Goal: Task Accomplishment & Management: Complete application form

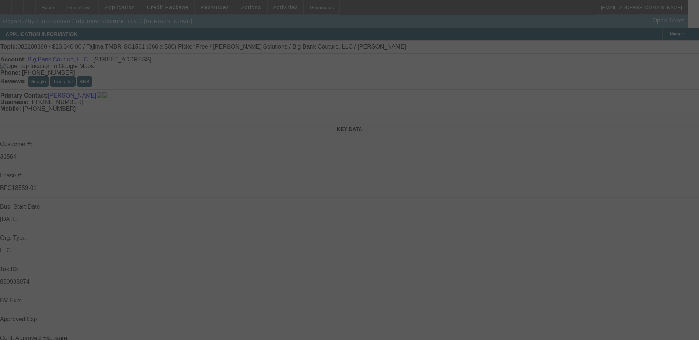
scroll to position [295, 0]
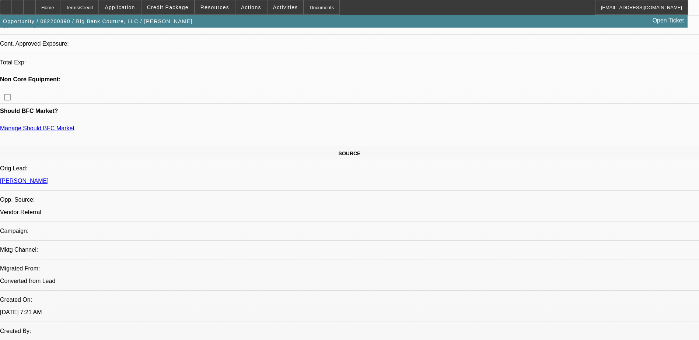
select select "0"
select select "2"
select select "0"
select select "2"
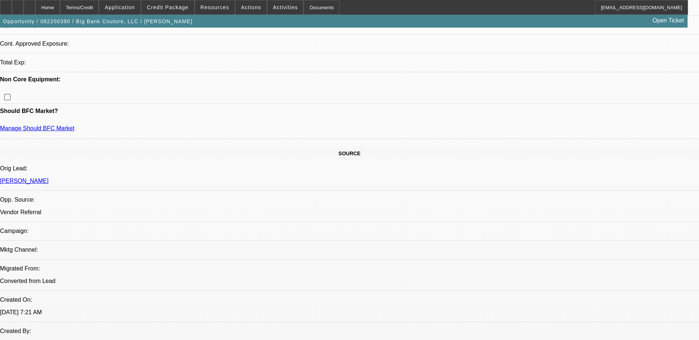
select select "0"
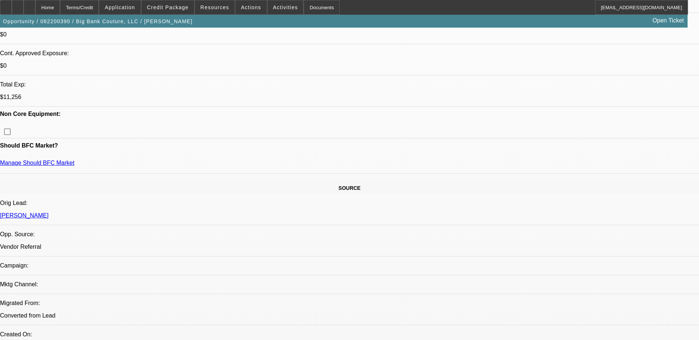
select select "1"
select select "2"
select select "6"
select select "1"
select select "2"
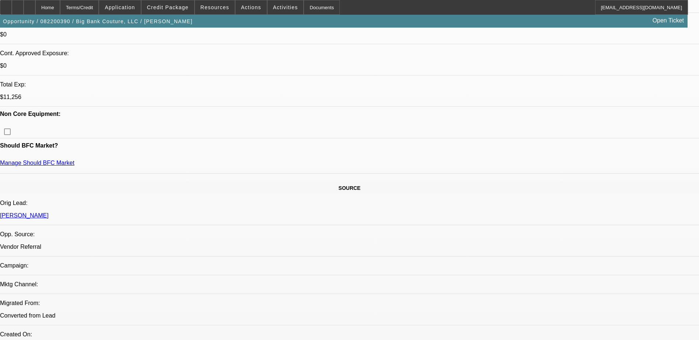
select select "6"
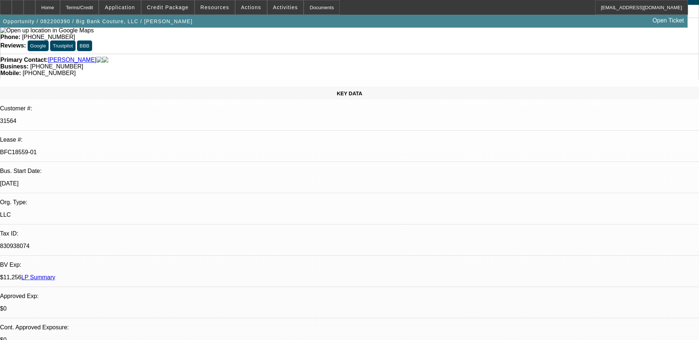
scroll to position [0, 0]
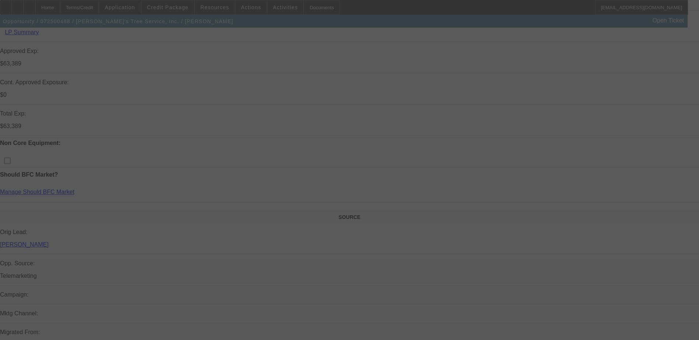
scroll to position [295, 0]
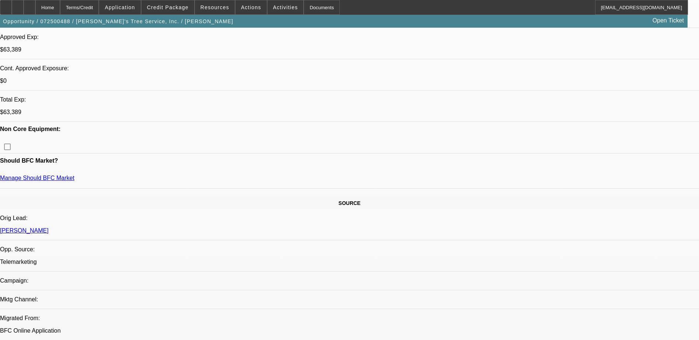
select select "0"
select select "2"
select select "0.1"
select select "0"
select select "2"
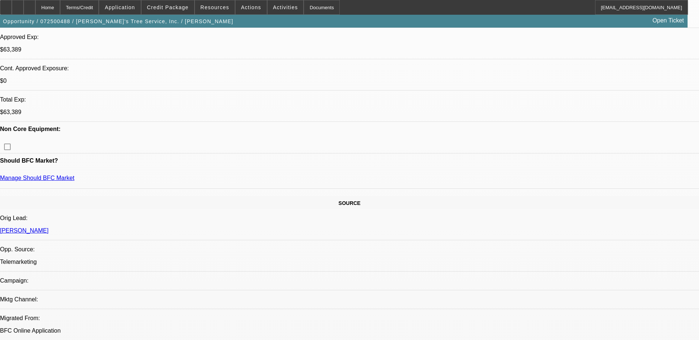
select select "0.1"
select select "0"
select select "2"
select select "0.1"
select select "0"
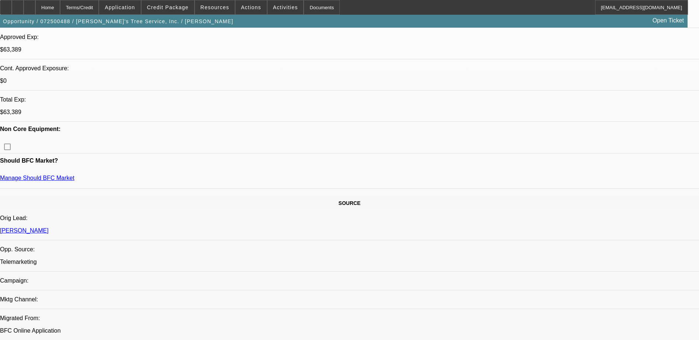
select select "2"
select select "0.1"
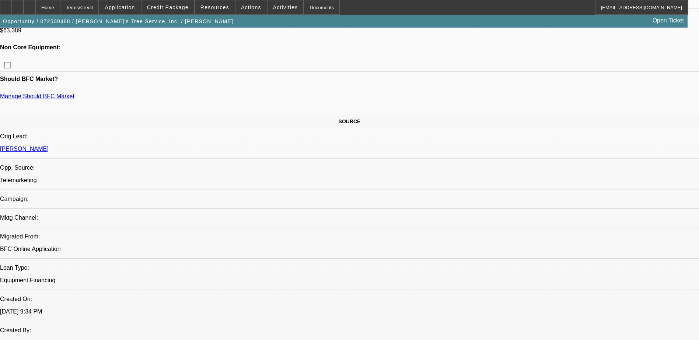
select select "1"
select select "2"
select select "4"
select select "1"
select select "2"
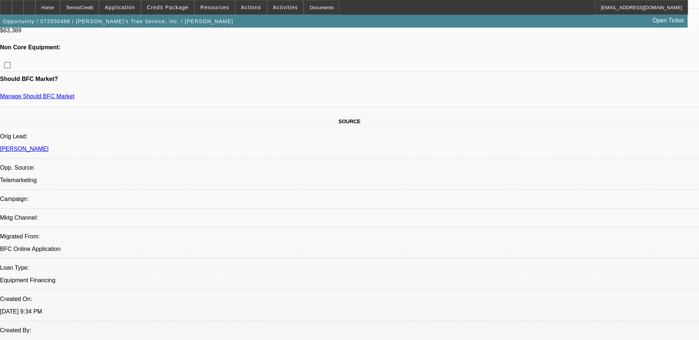
select select "4"
select select "1"
select select "2"
select select "4"
select select "1"
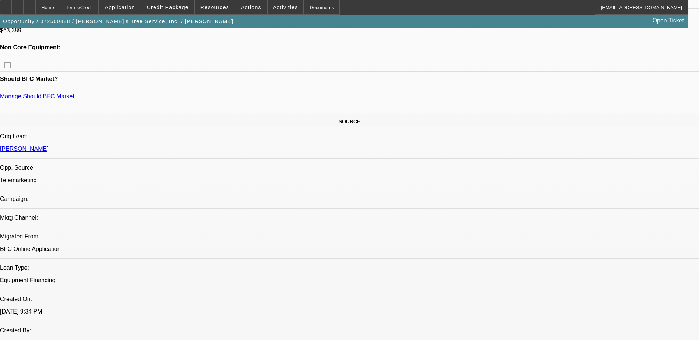
select select "2"
select select "4"
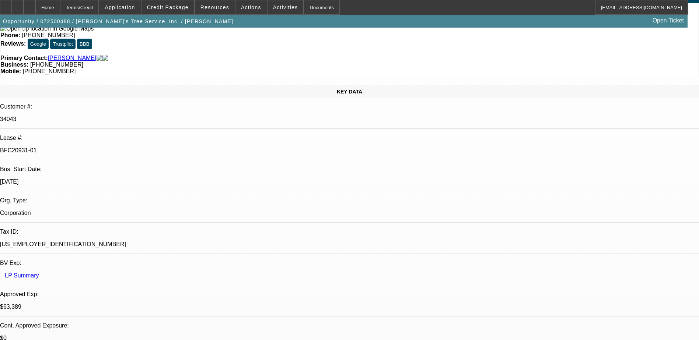
scroll to position [0, 0]
